Goal: Transaction & Acquisition: Purchase product/service

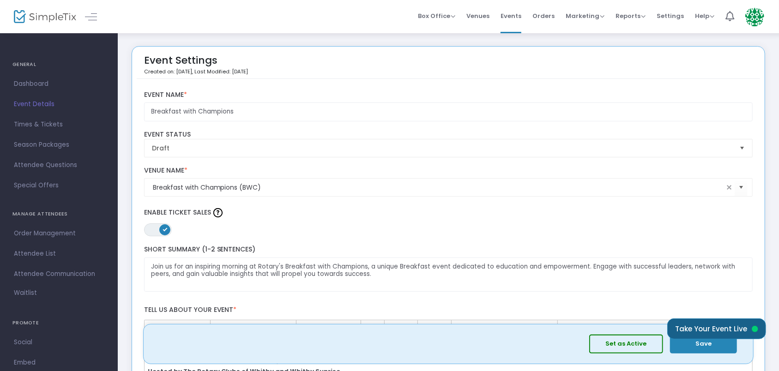
click at [714, 328] on button "Take Your Event Live" at bounding box center [716, 328] width 99 height 21
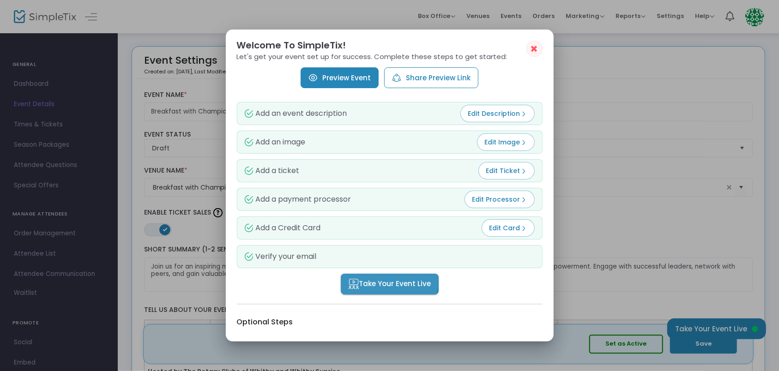
click at [378, 281] on span "Take Your Event Live" at bounding box center [389, 284] width 83 height 11
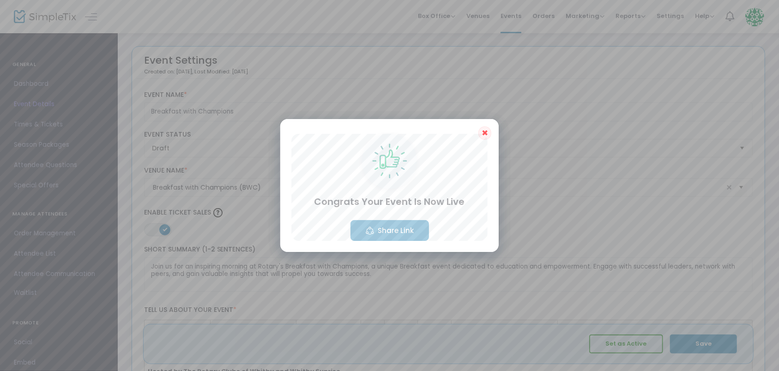
click at [386, 225] on button "Share Link" at bounding box center [389, 230] width 78 height 21
click at [388, 229] on button "Share Link" at bounding box center [389, 230] width 78 height 21
click at [361, 350] on p "Copied to clipboard" at bounding box center [374, 351] width 75 height 15
click at [388, 351] on p "Copied to clipboard" at bounding box center [374, 351] width 75 height 15
click at [574, 192] on div at bounding box center [389, 185] width 779 height 371
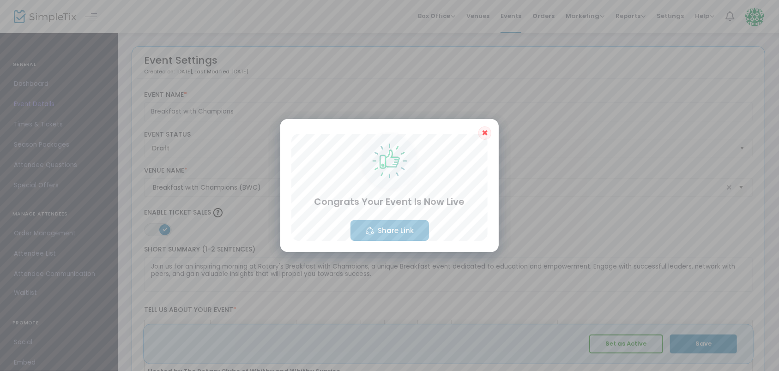
click at [486, 134] on span "✖" at bounding box center [484, 132] width 6 height 11
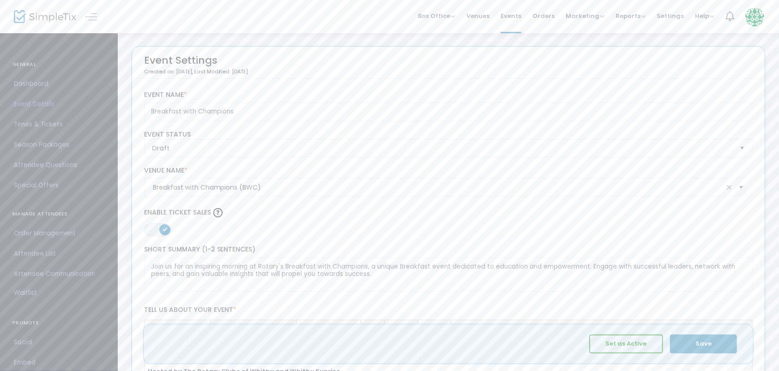
click at [634, 345] on button "Set as Active" at bounding box center [626, 344] width 74 height 19
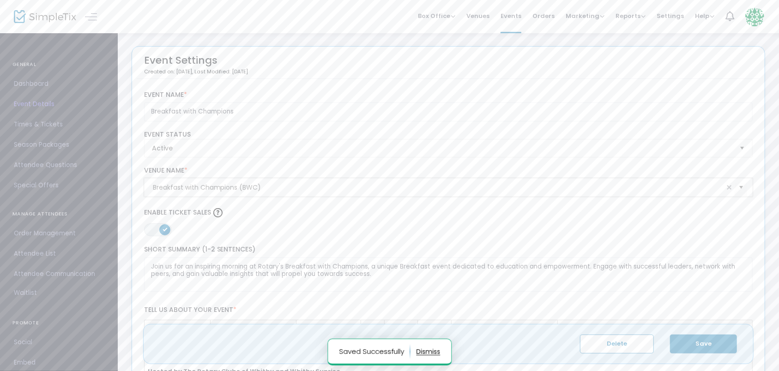
click at [529, 188] on input "Breakfast with Champions (BWC)" at bounding box center [438, 188] width 571 height 10
click at [375, 351] on p "Saved Successfully" at bounding box center [374, 351] width 71 height 15
click at [430, 144] on span "Active" at bounding box center [442, 148] width 580 height 9
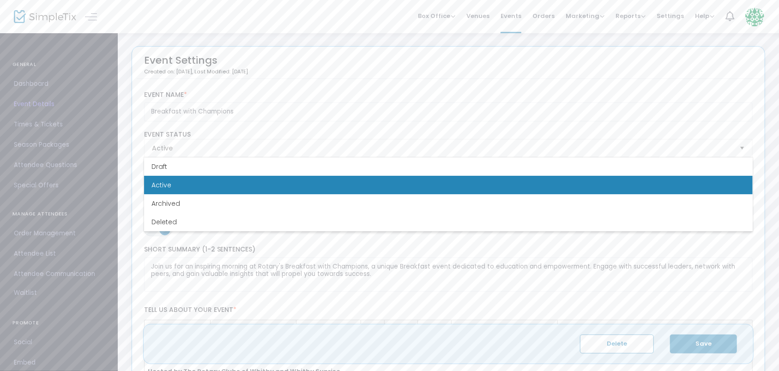
click at [696, 340] on button "Save" at bounding box center [703, 344] width 67 height 19
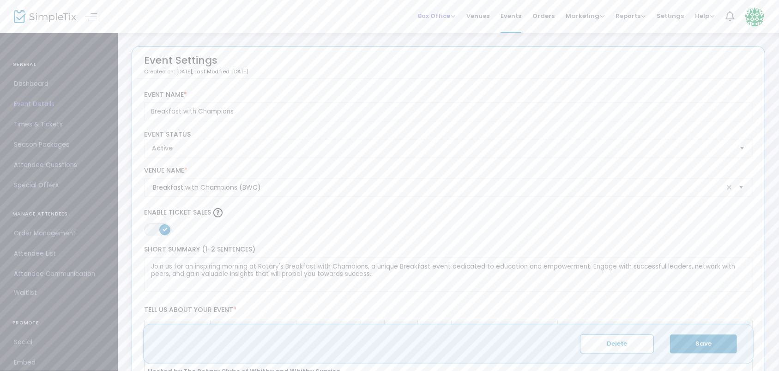
click at [447, 15] on span "Box Office" at bounding box center [436, 16] width 37 height 9
click at [447, 30] on li "Sell Tickets" at bounding box center [451, 31] width 66 height 18
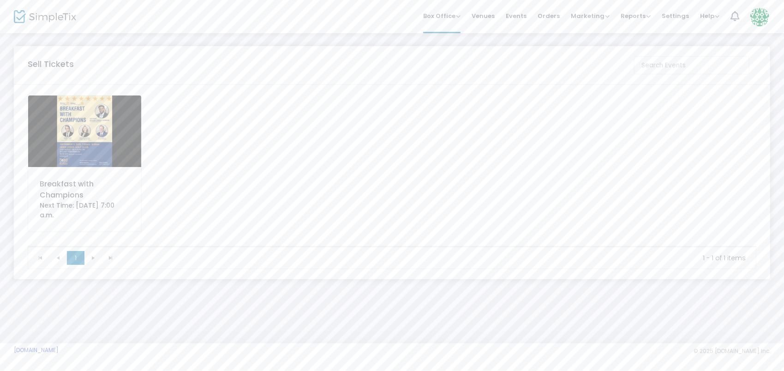
click at [81, 134] on img at bounding box center [84, 132] width 113 height 72
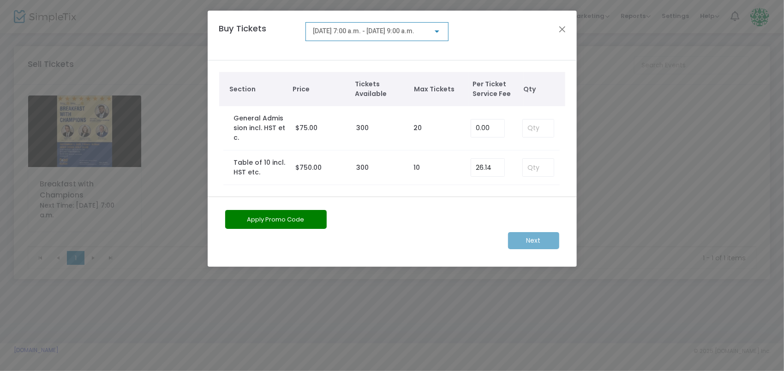
click at [530, 232] on div "Next" at bounding box center [392, 240] width 343 height 17
click at [491, 123] on input "0" at bounding box center [487, 129] width 33 height 18
click at [546, 123] on input at bounding box center [538, 129] width 30 height 18
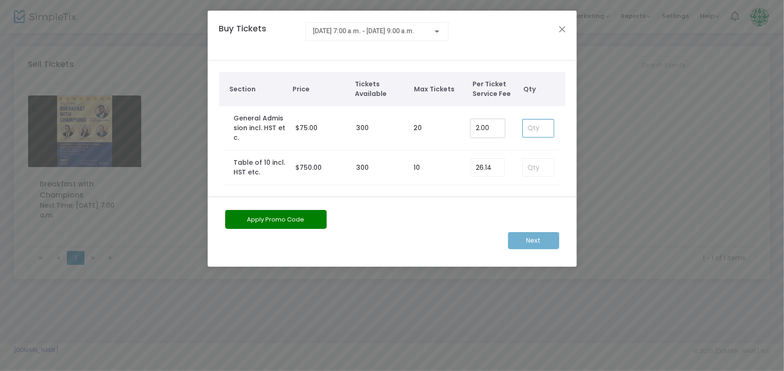
type input "2"
click at [500, 123] on input "2" at bounding box center [487, 129] width 33 height 18
click at [544, 126] on input at bounding box center [538, 129] width 30 height 18
type input "2"
click at [545, 232] on m-button "Next" at bounding box center [533, 240] width 51 height 17
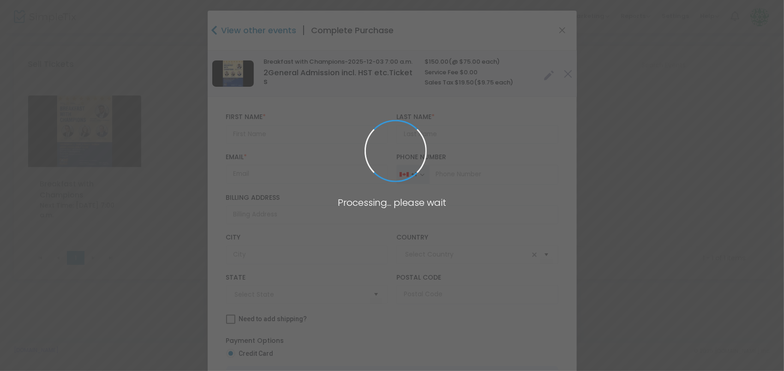
type input "Canada"
type input "Ontario"
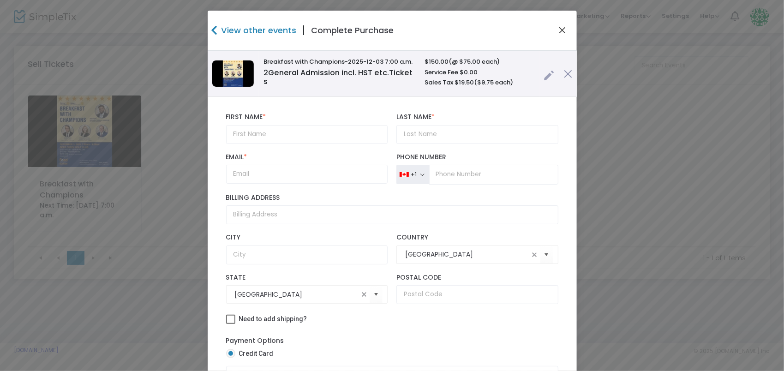
click at [560, 30] on button "Close" at bounding box center [562, 30] width 12 height 12
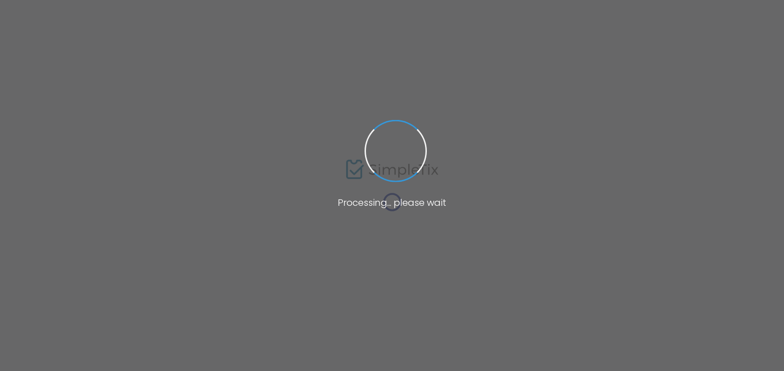
type input "Breakfast with Champions (BWC)"
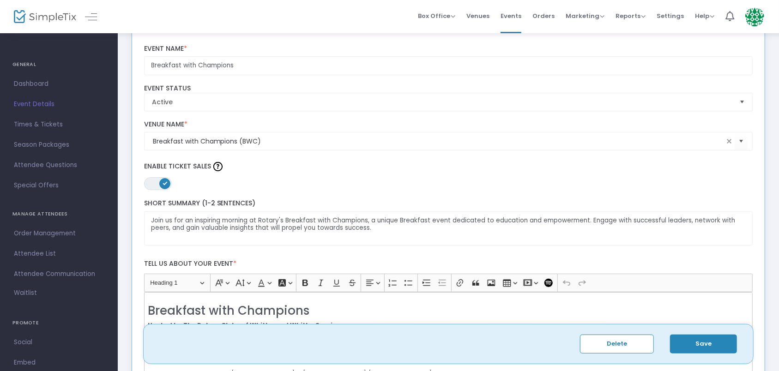
scroll to position [138, 0]
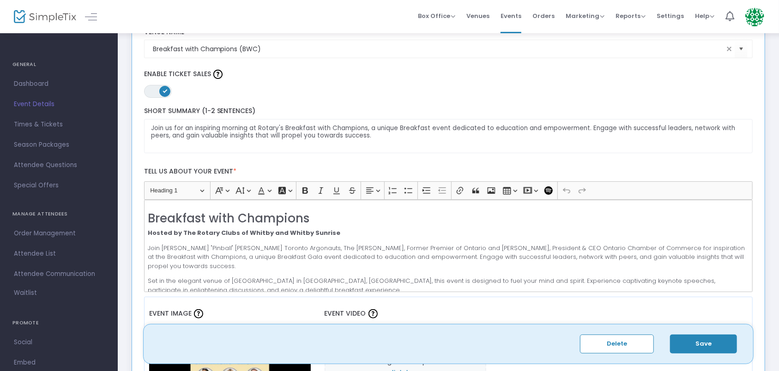
click at [712, 344] on button "Save" at bounding box center [703, 344] width 67 height 19
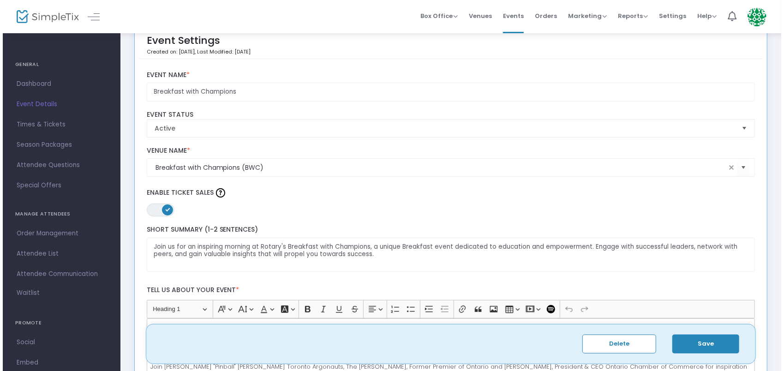
scroll to position [0, 0]
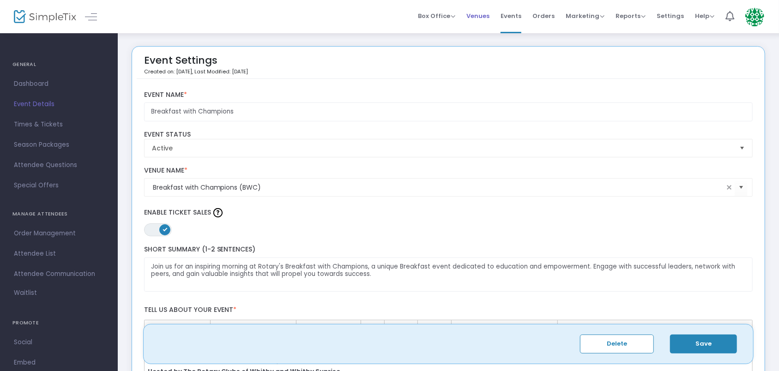
click at [485, 17] on span "Venues" at bounding box center [477, 16] width 23 height 24
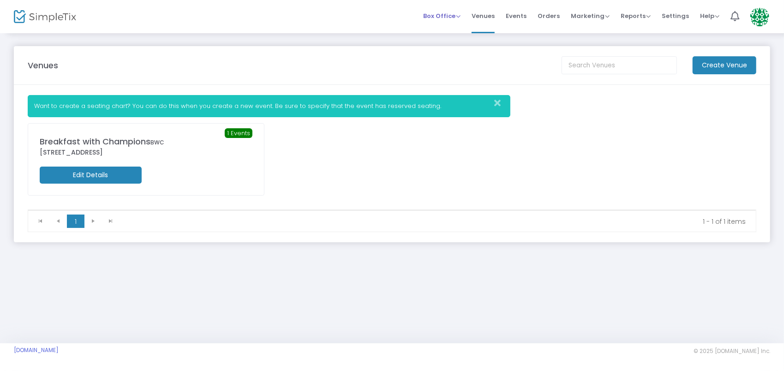
click at [448, 12] on span "Box Office" at bounding box center [441, 16] width 37 height 9
click at [450, 28] on li "Sell Tickets" at bounding box center [456, 31] width 66 height 18
